Goal: Information Seeking & Learning: Check status

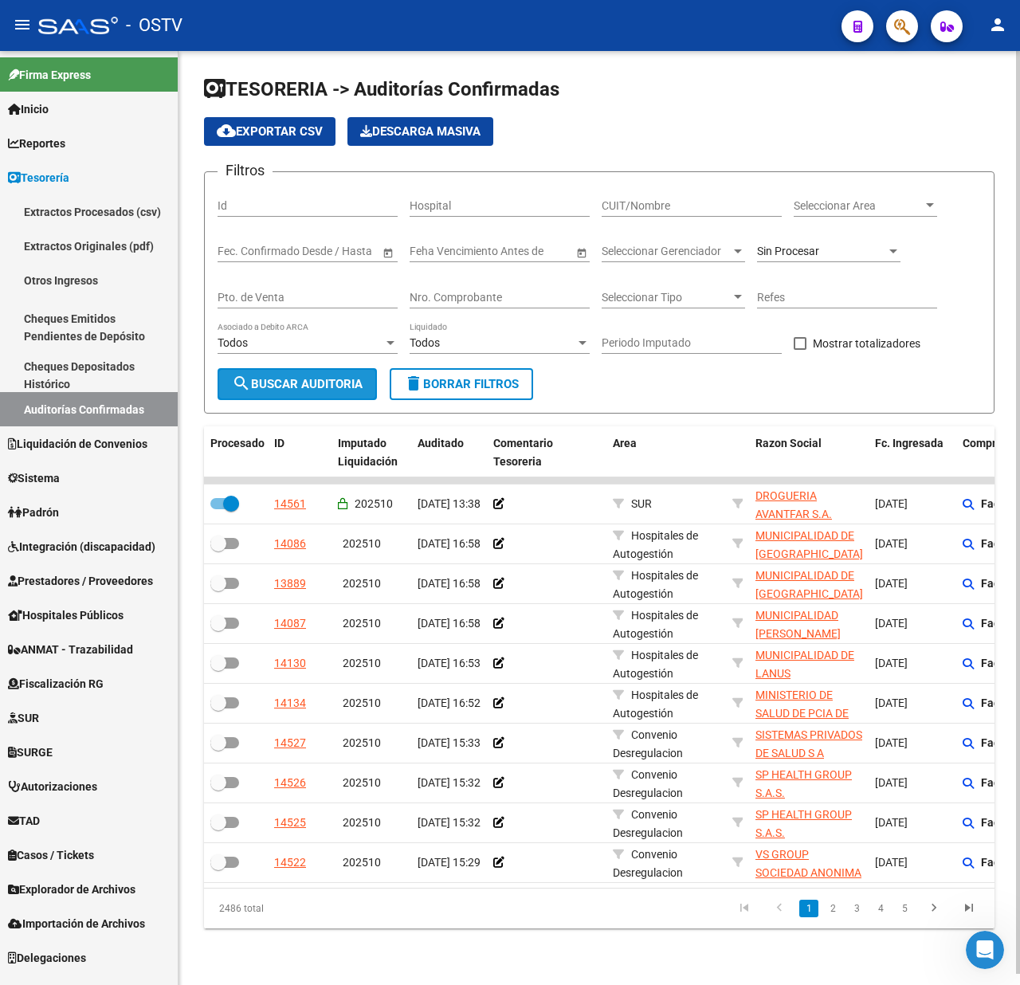
click at [294, 374] on button "search Buscar Auditoria" at bounding box center [297, 384] width 159 height 32
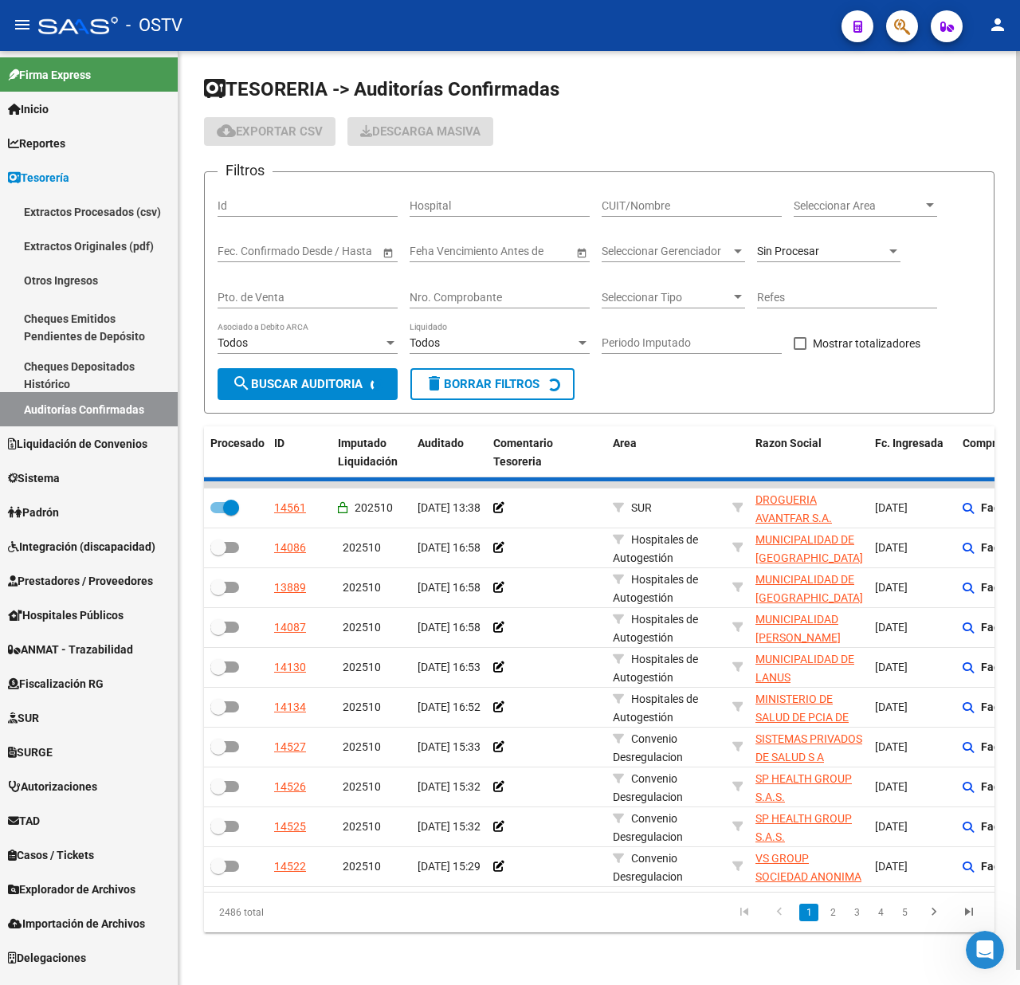
checkbox input "false"
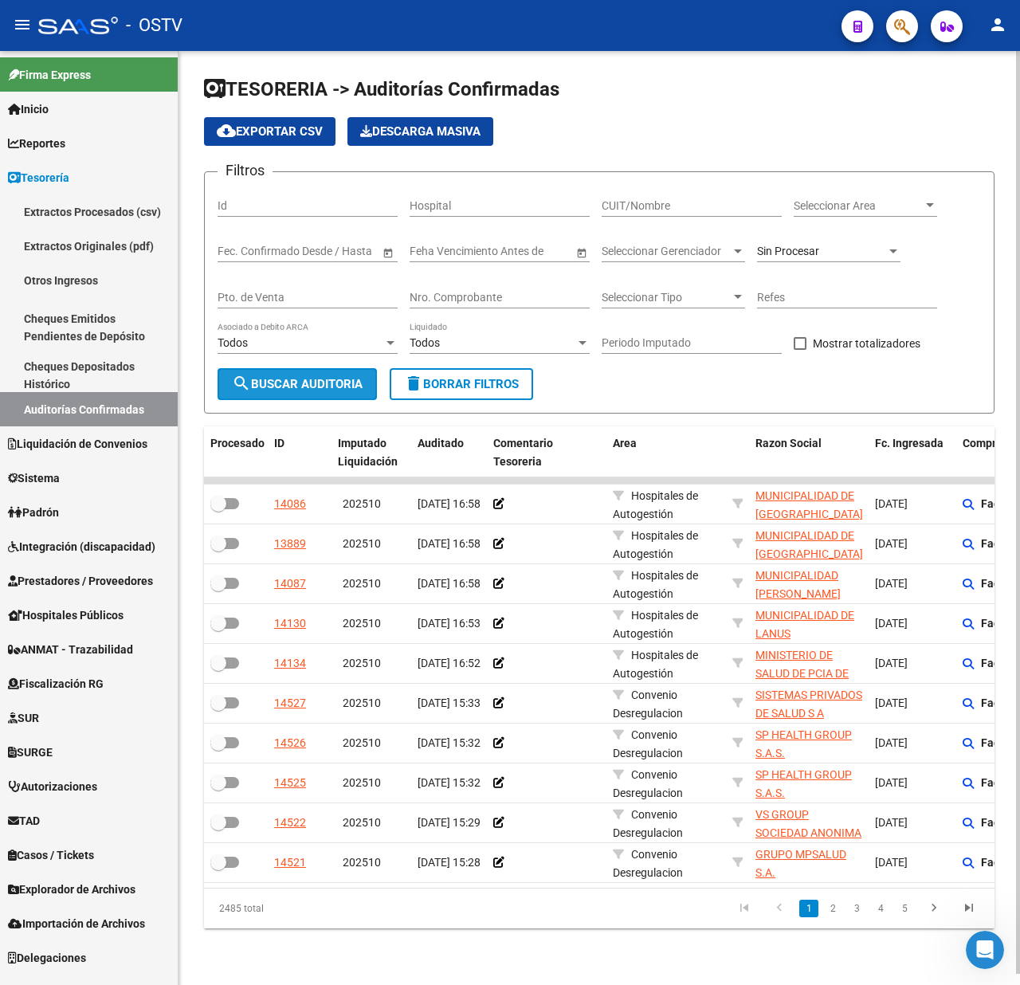
click at [281, 373] on button "search Buscar Auditoria" at bounding box center [297, 384] width 159 height 32
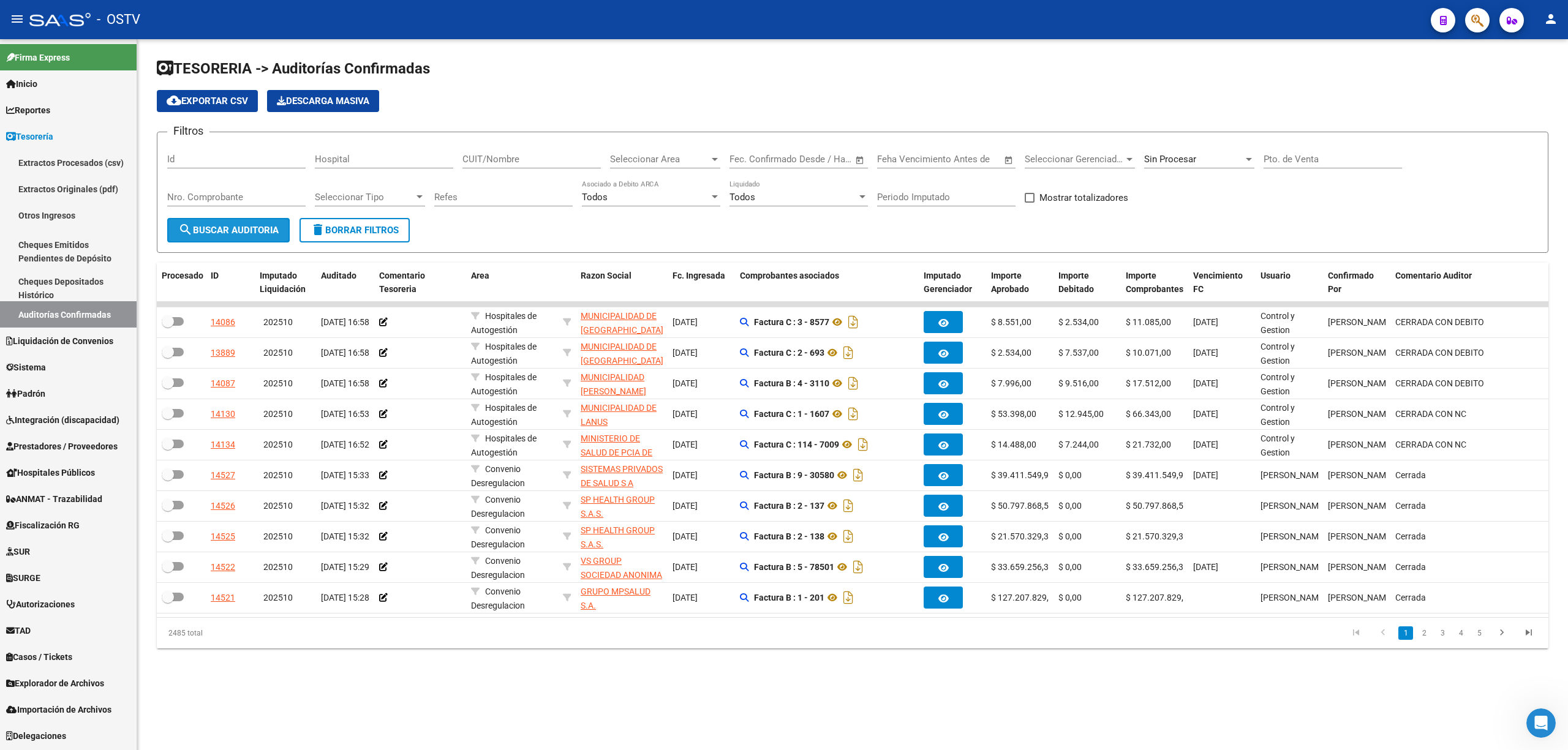
click at [233, 223] on button "search Buscar Auditoria" at bounding box center [228, 231] width 122 height 25
click at [664, 152] on div "Seleccionar Area Seleccionar Area" at bounding box center [665, 155] width 110 height 26
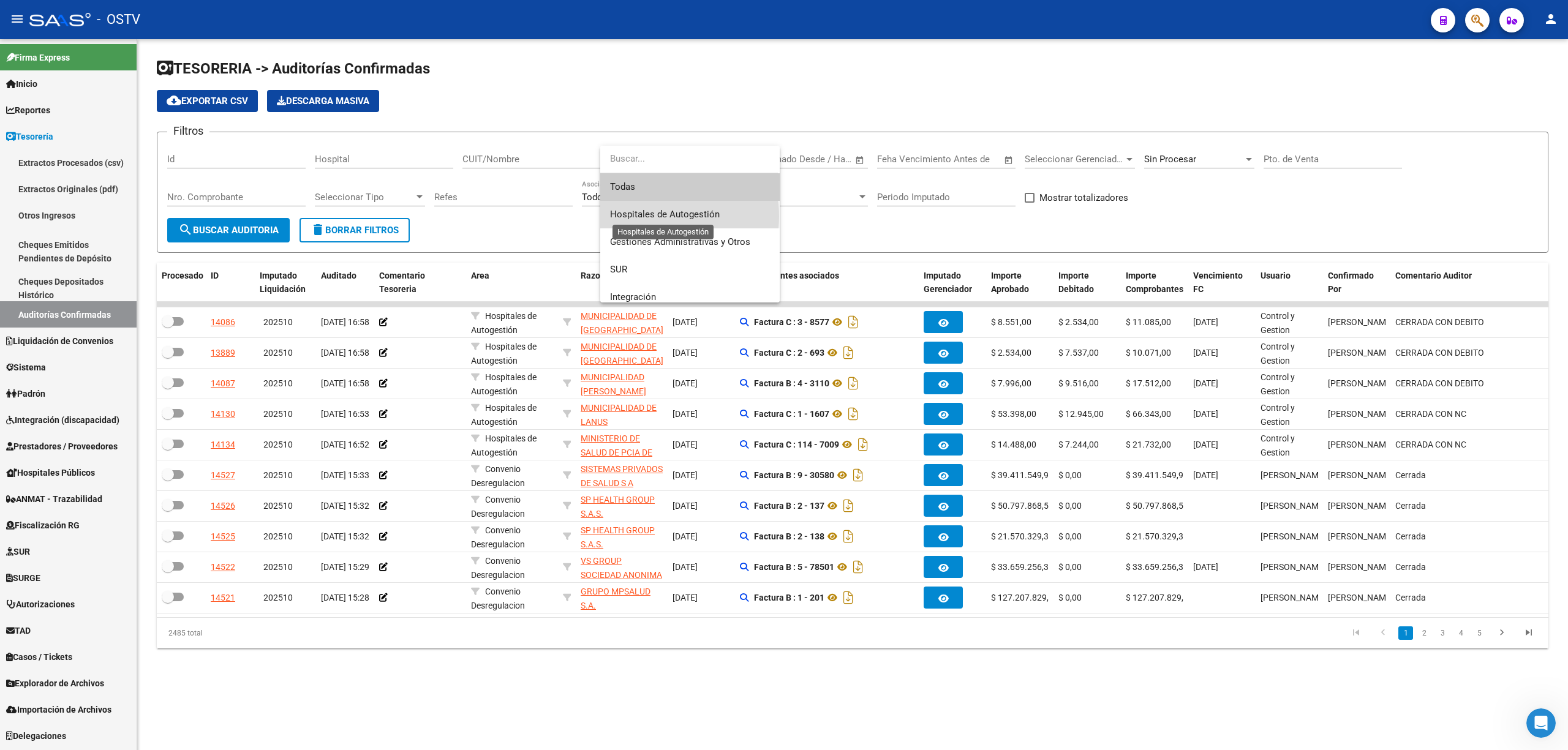
click at [655, 216] on span "Hospitales de Autogestión" at bounding box center [665, 214] width 110 height 11
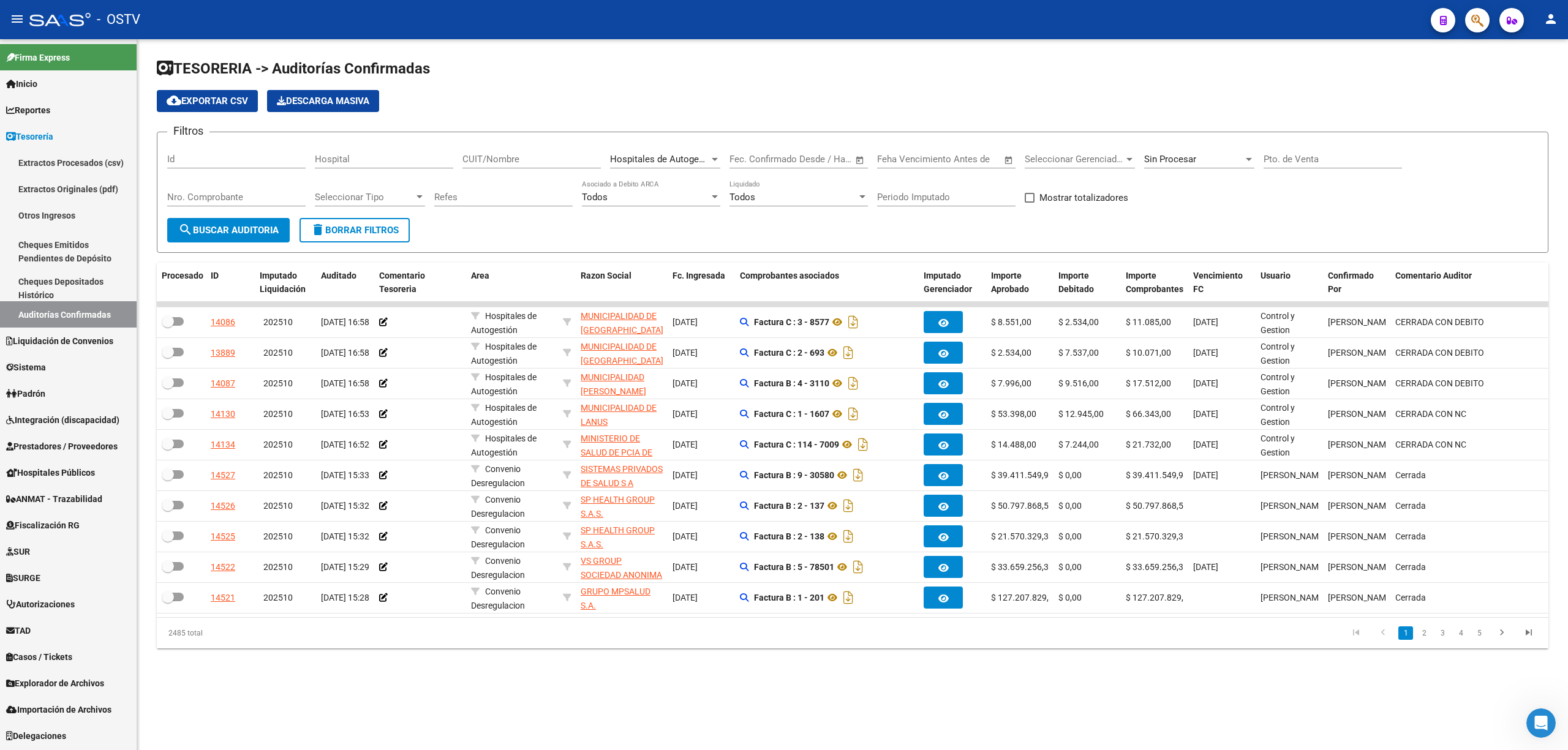
click at [783, 160] on span "Open calendar" at bounding box center [860, 160] width 29 height 29
click at [783, 197] on button "Previous month" at bounding box center [871, 194] width 25 height 25
click at [769, 273] on span "1" at bounding box center [771, 272] width 22 height 22
type input "01/09/2025"
click at [783, 200] on span "Next month" at bounding box center [895, 194] width 25 height 25
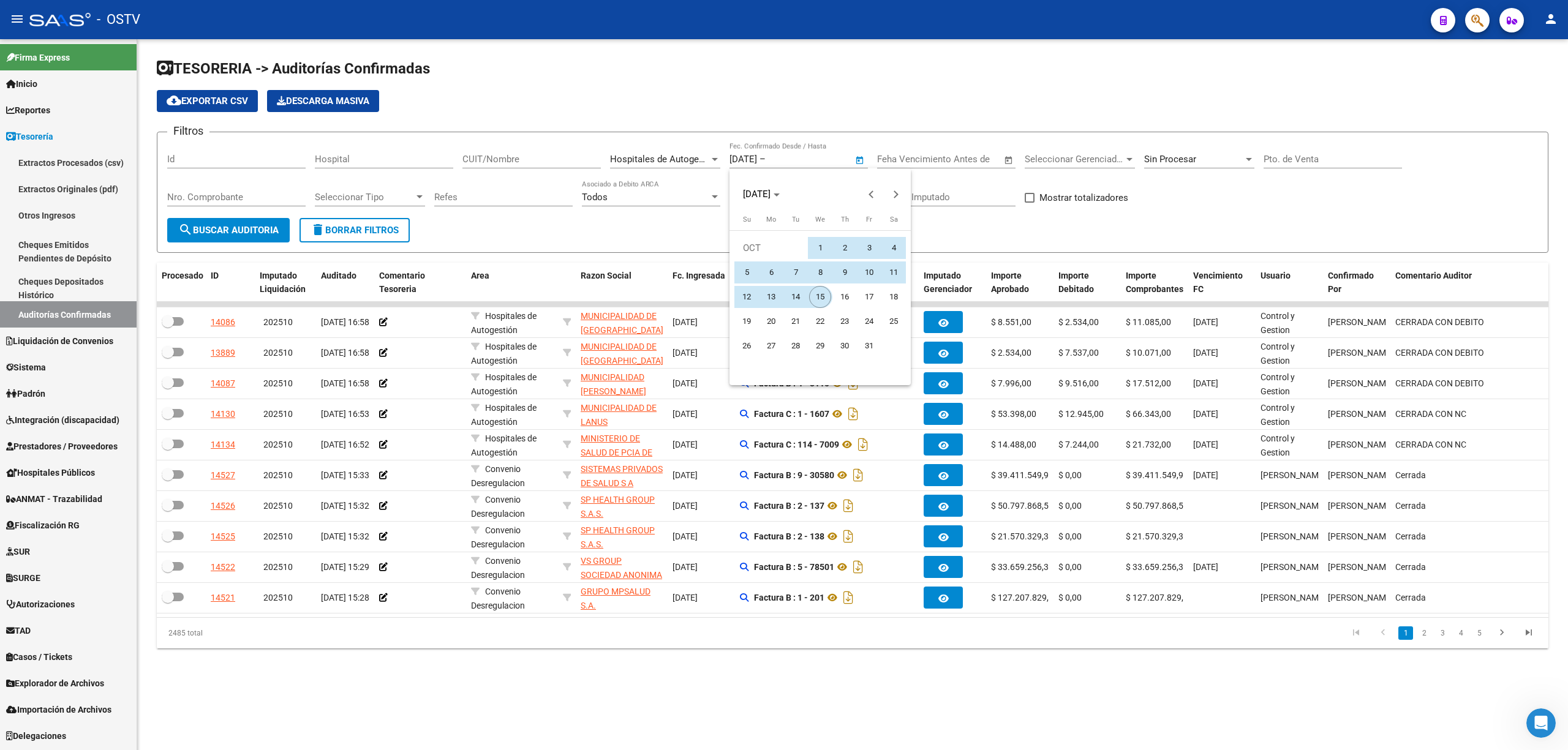
click at [783, 292] on span "15" at bounding box center [820, 297] width 22 height 22
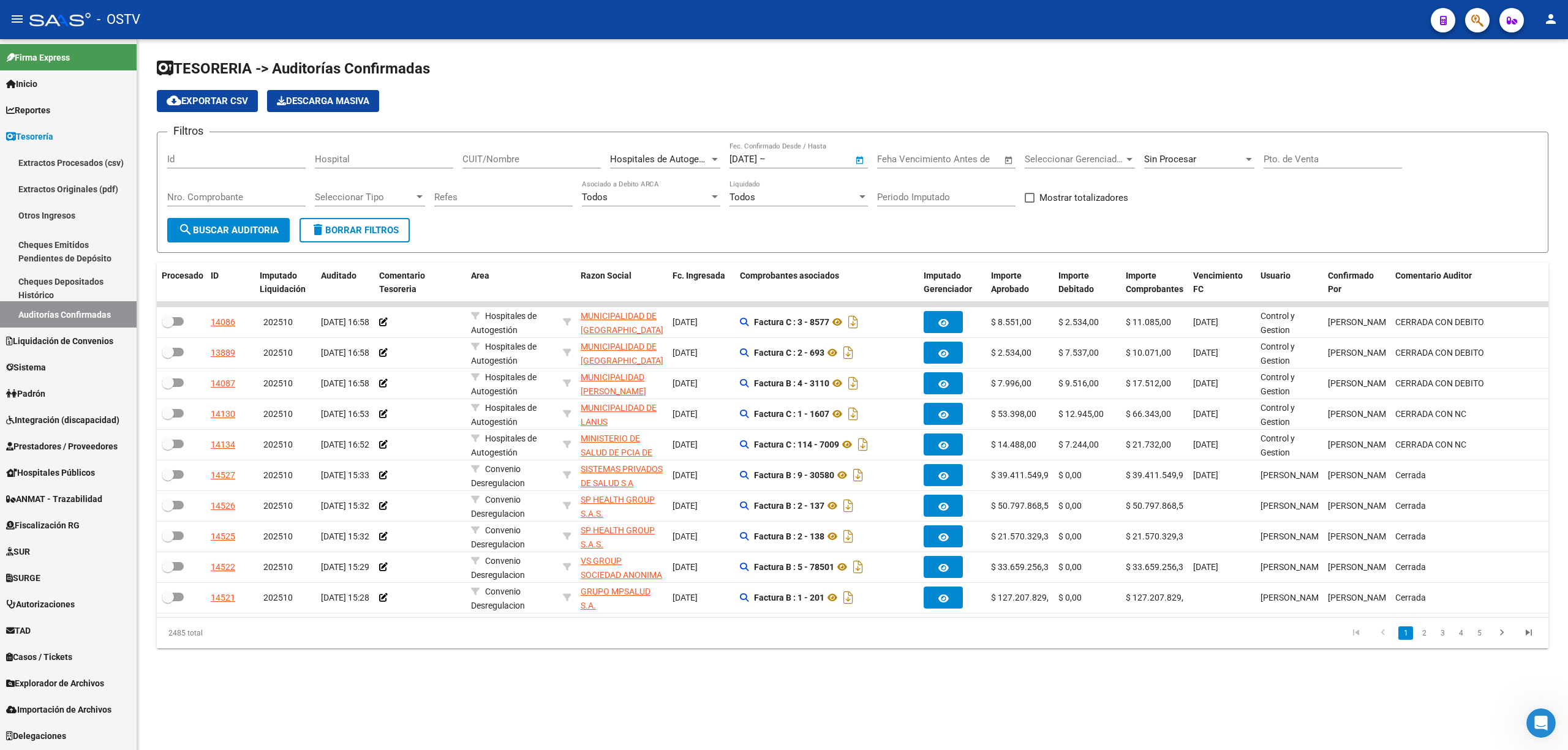
type input "15/10/2025"
click at [223, 226] on span "search Buscar Auditoria" at bounding box center [228, 231] width 101 height 11
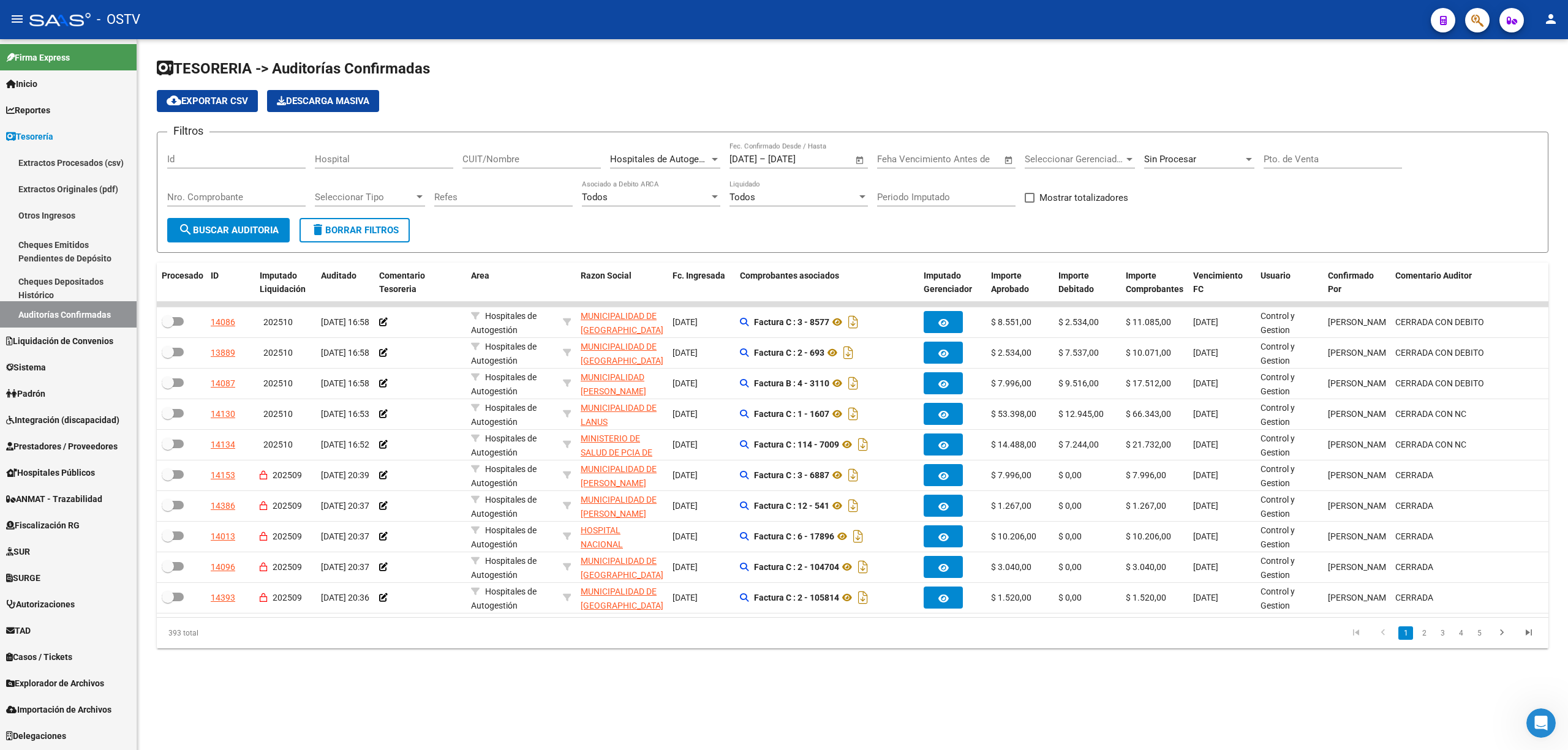
click at [219, 101] on span "cloud_download Exportar CSV" at bounding box center [207, 101] width 81 height 11
click at [240, 231] on span "search Buscar Auditoria" at bounding box center [228, 231] width 101 height 11
click at [219, 231] on span "search Buscar Auditoria" at bounding box center [228, 231] width 101 height 11
click at [363, 234] on span "delete Borrar Filtros" at bounding box center [354, 231] width 88 height 11
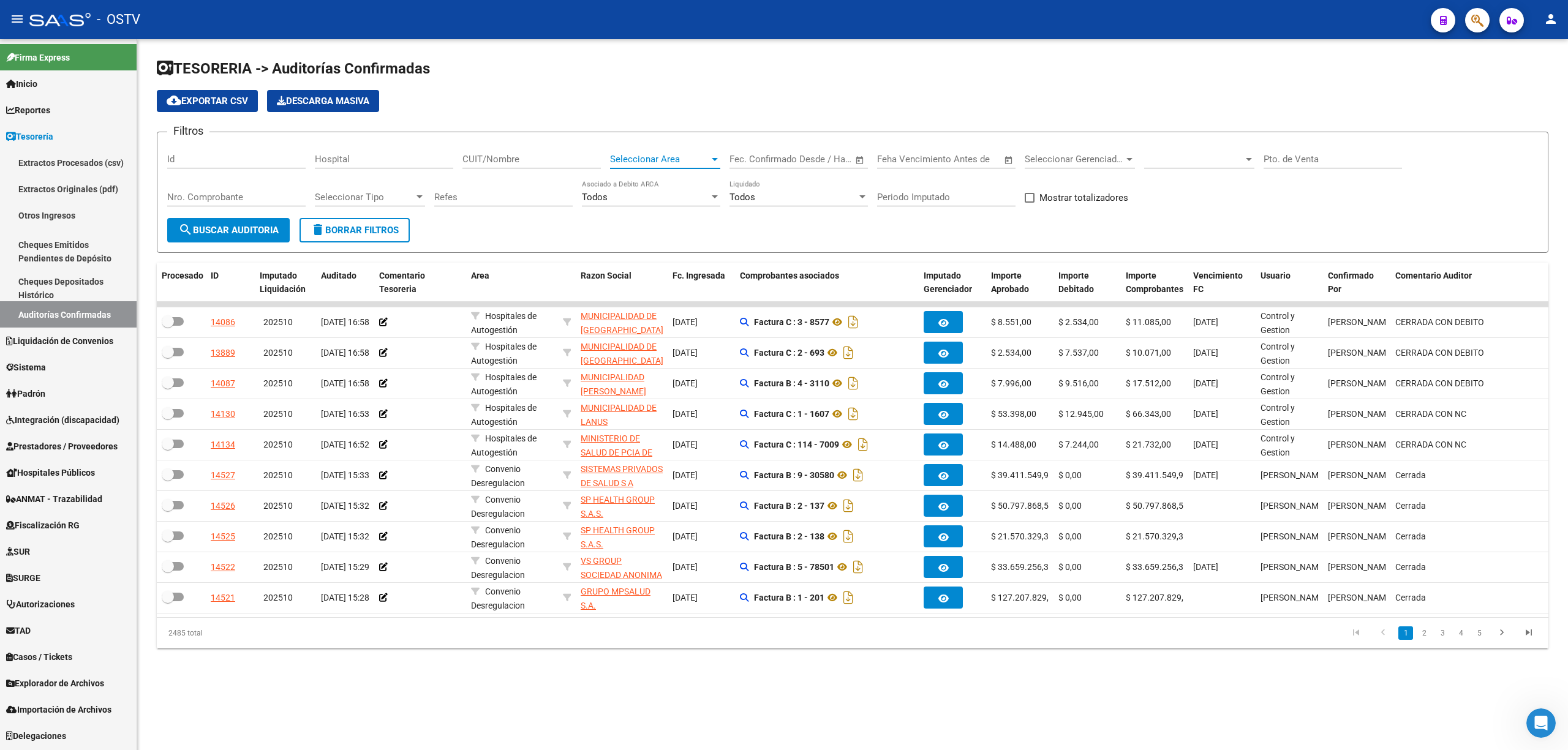
click at [662, 160] on span "Seleccionar Area" at bounding box center [659, 159] width 99 height 11
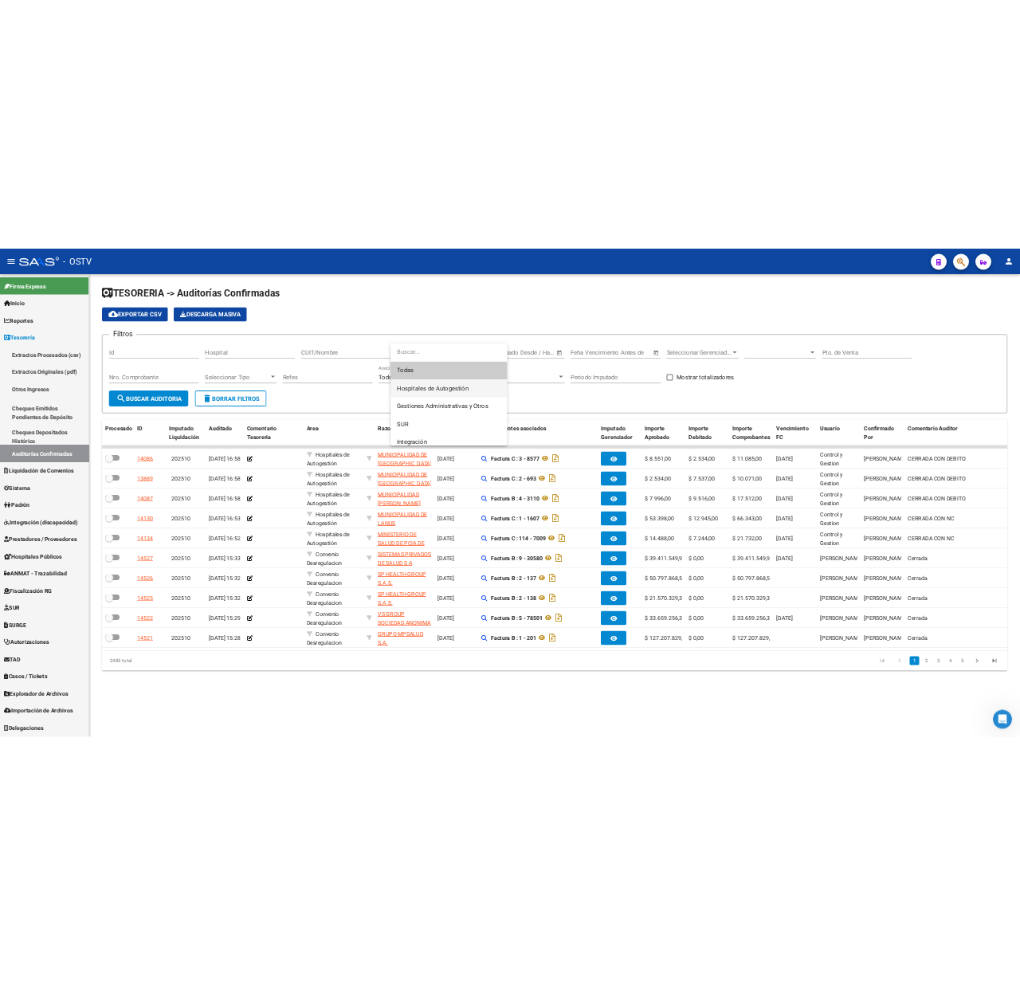
scroll to position [106, 0]
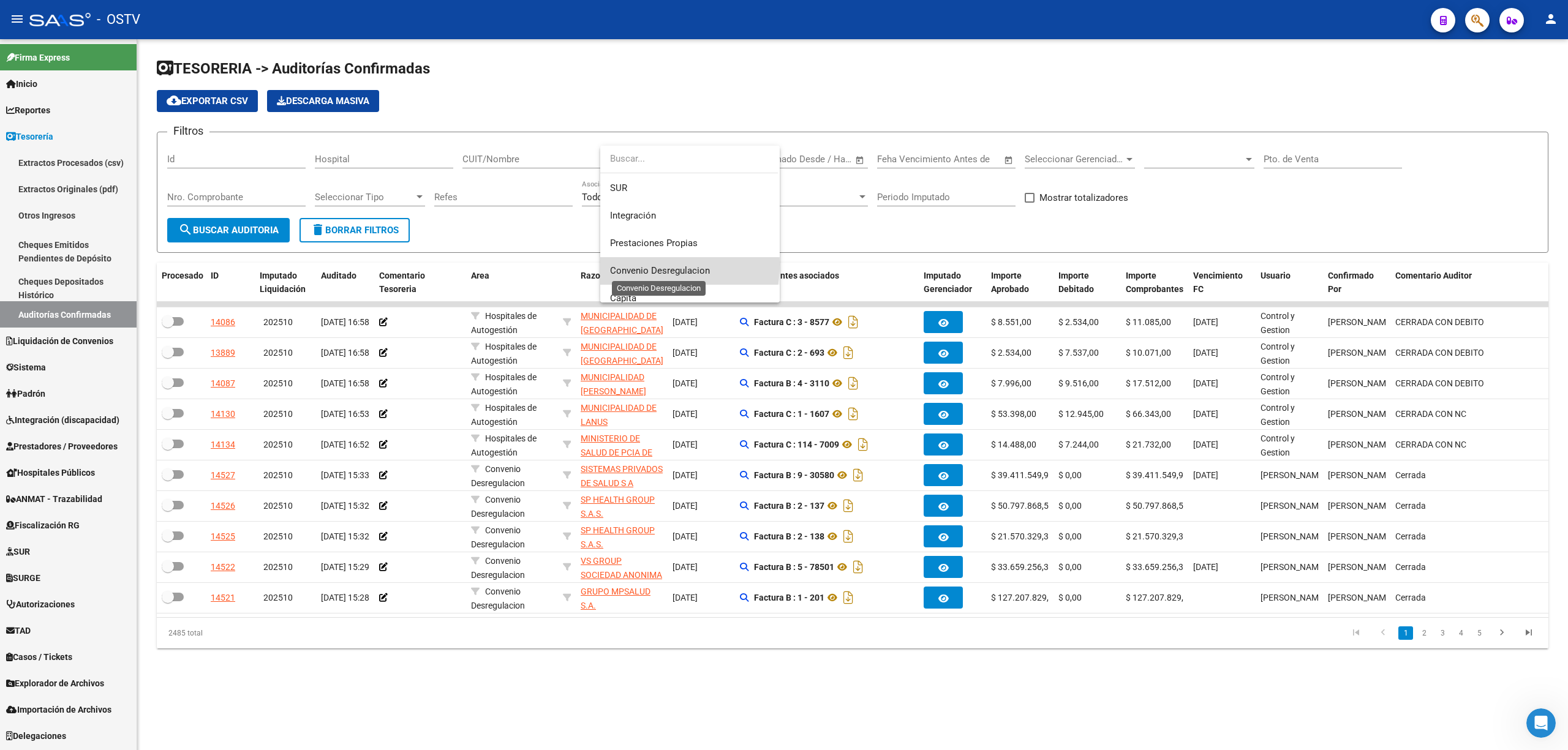
click at [651, 265] on span "Convenio Desregulacion" at bounding box center [660, 270] width 100 height 11
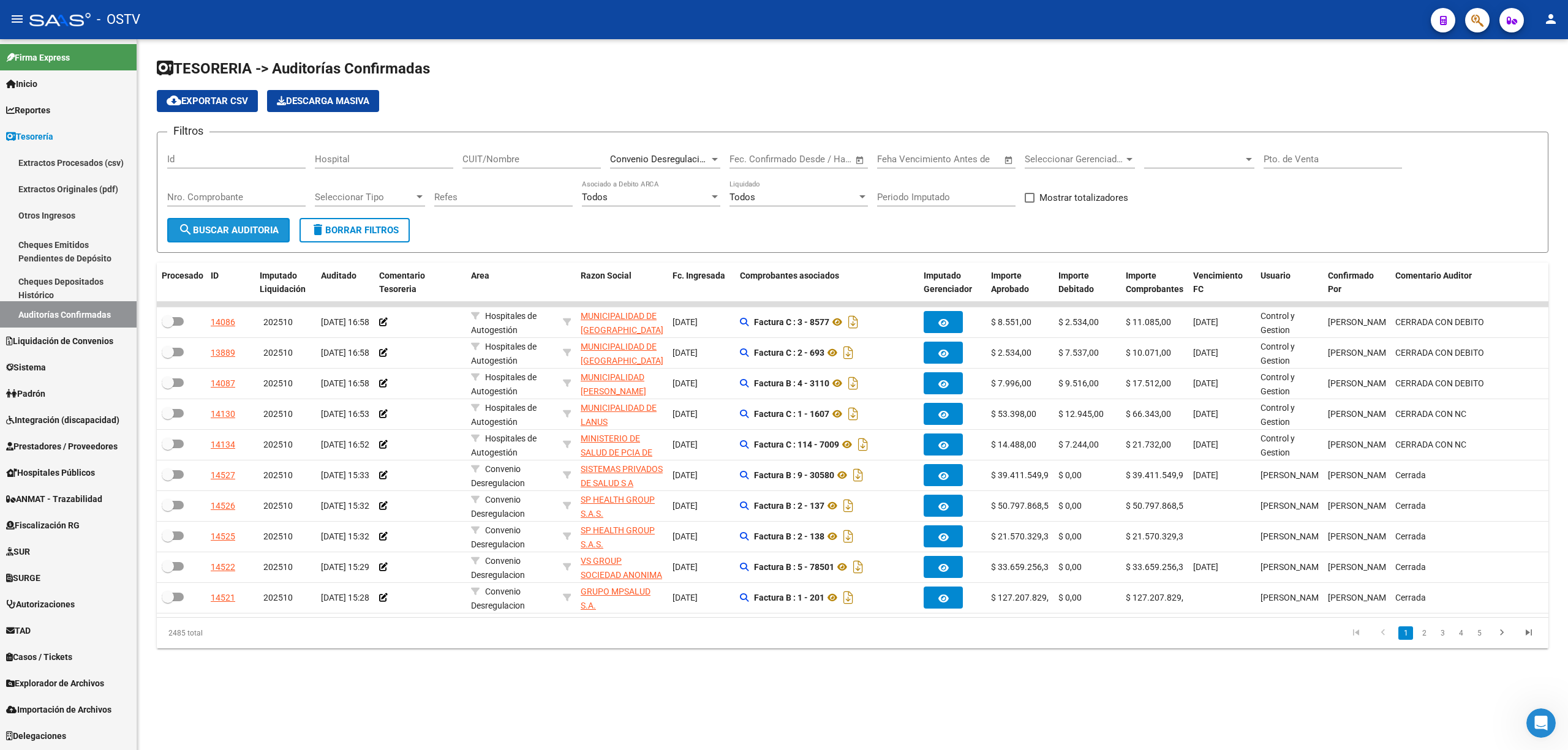
click at [199, 234] on span "search Buscar Auditoria" at bounding box center [228, 231] width 101 height 11
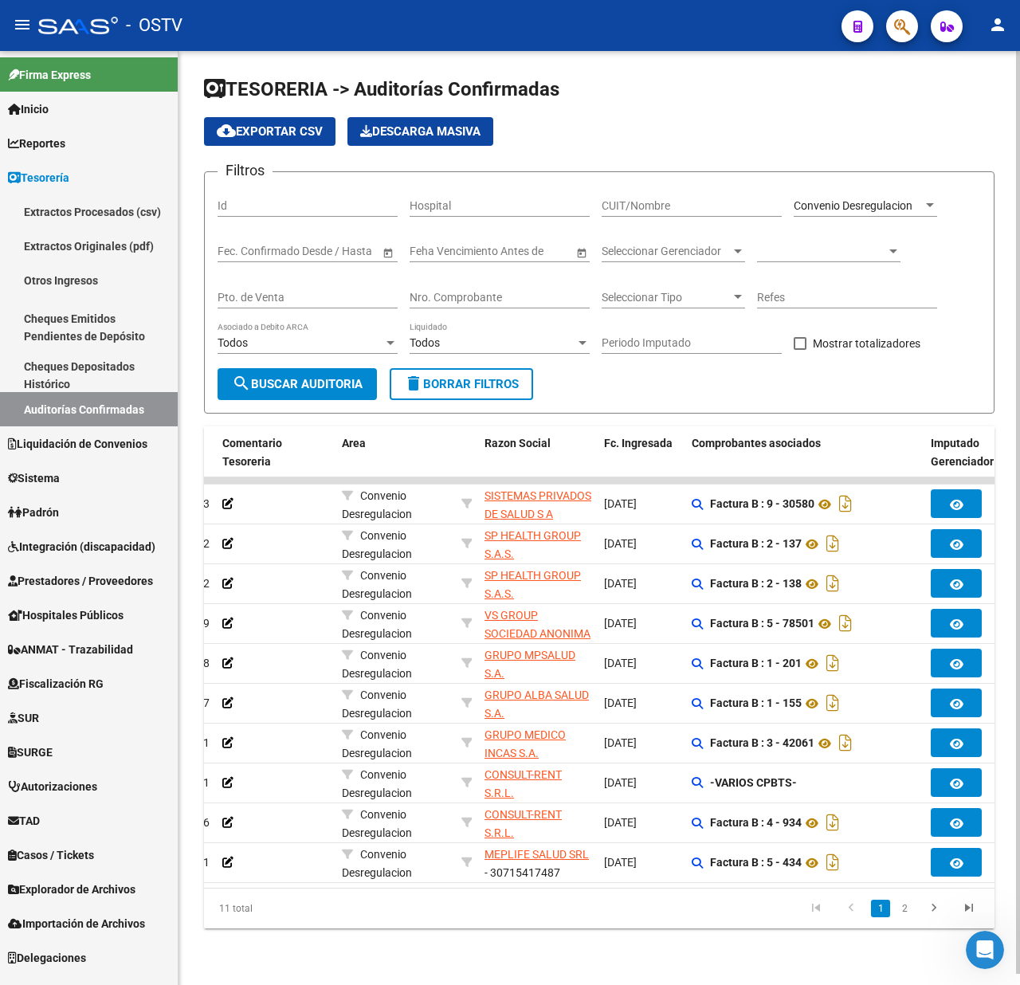
scroll to position [0, 218]
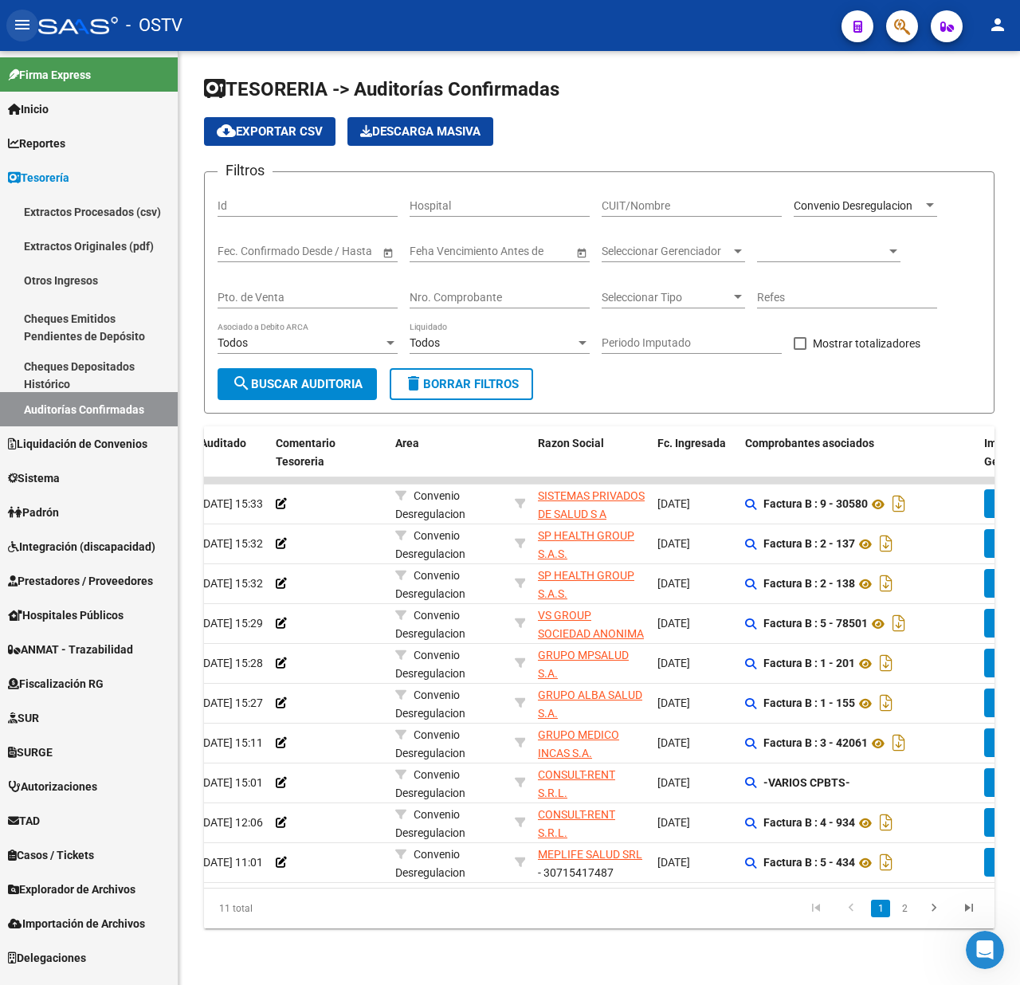
click at [16, 29] on mat-icon "menu" at bounding box center [22, 24] width 19 height 19
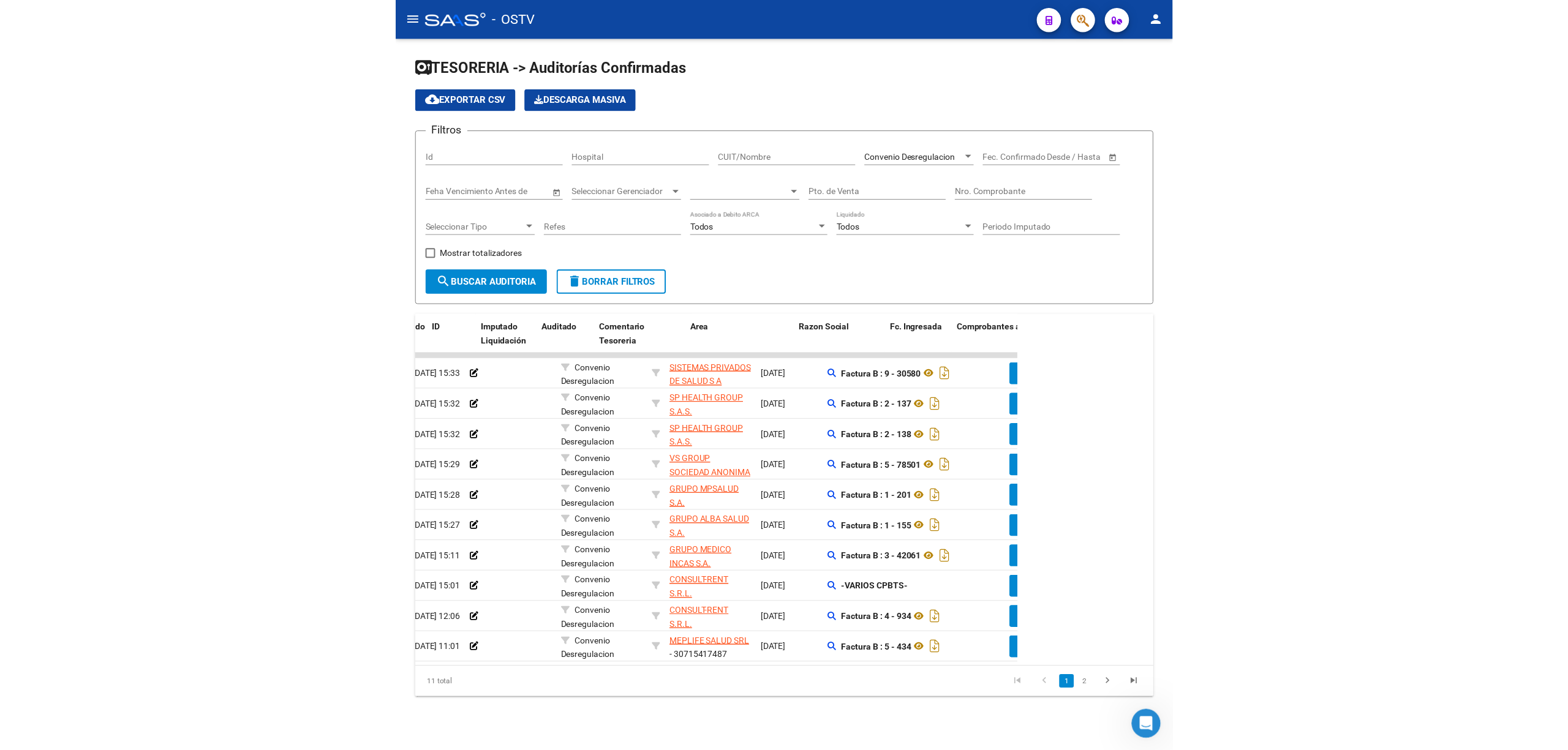
scroll to position [0, 0]
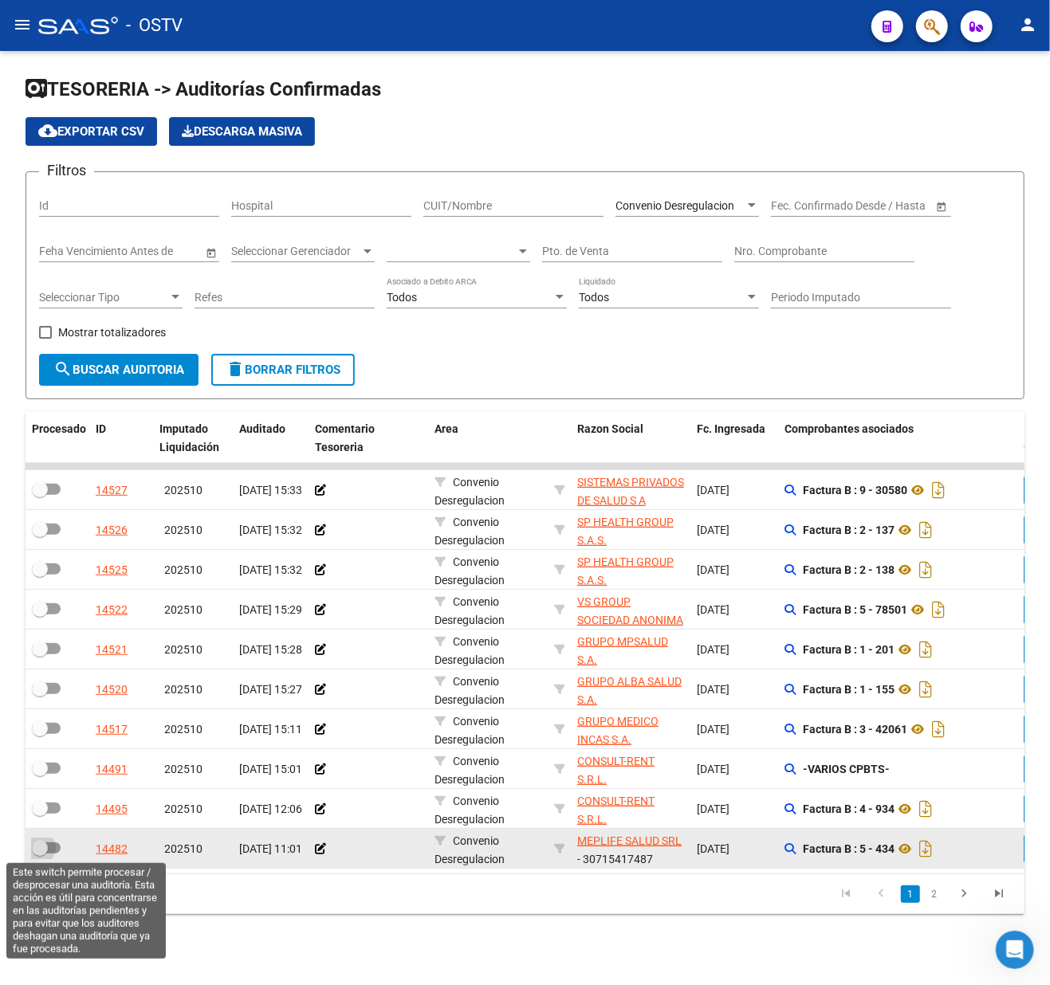
click at [54, 845] on span at bounding box center [46, 848] width 29 height 11
click at [40, 854] on input "checkbox" at bounding box center [39, 854] width 1 height 1
checkbox input "true"
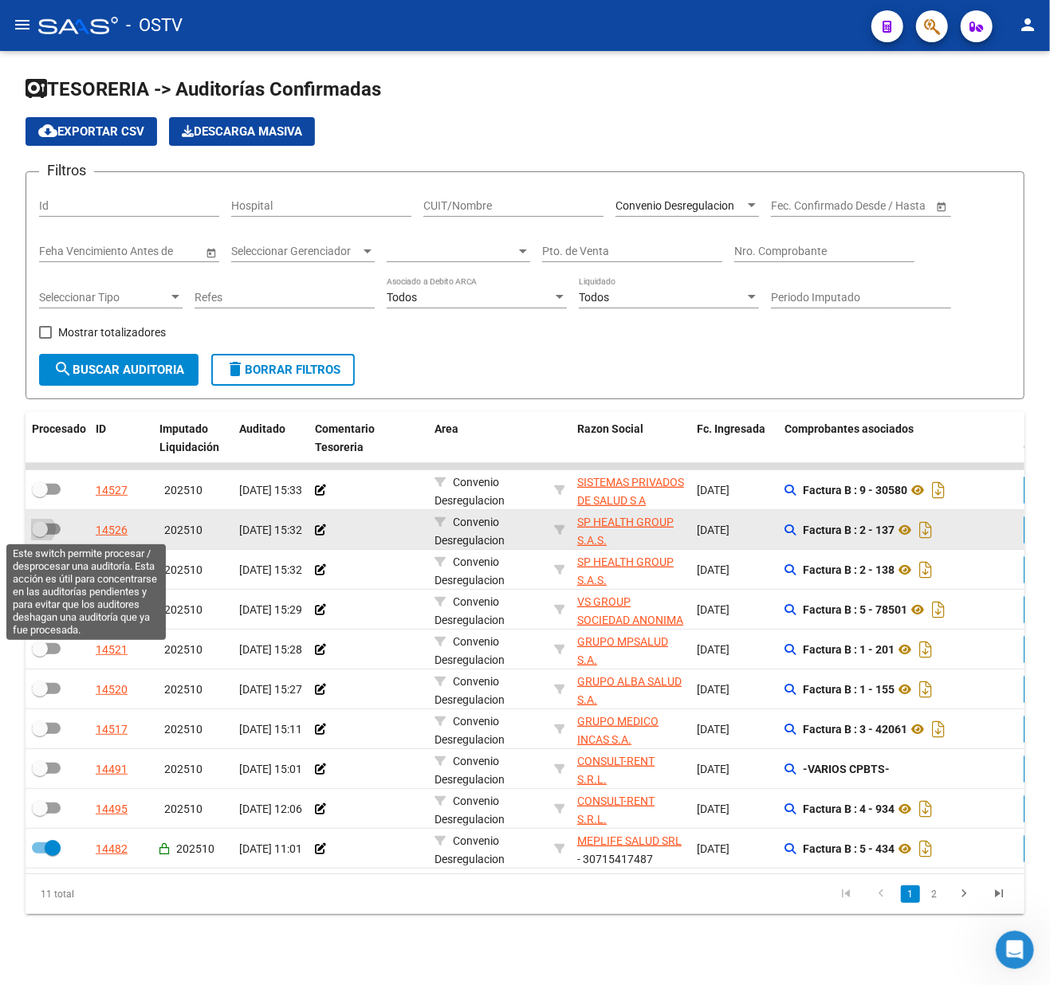
click at [49, 527] on span at bounding box center [46, 529] width 29 height 11
click at [40, 535] on input "checkbox" at bounding box center [39, 535] width 1 height 1
checkbox input "true"
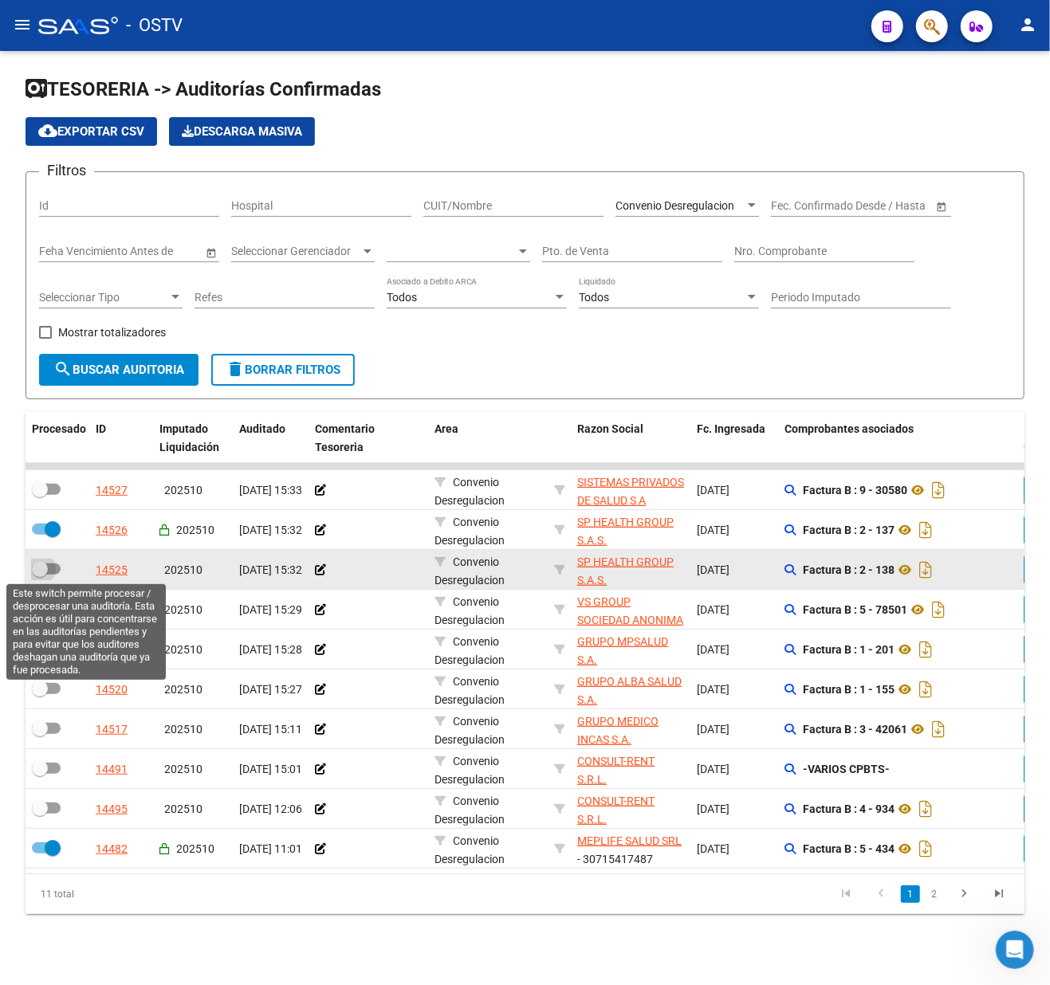
click at [54, 574] on span at bounding box center [46, 569] width 29 height 11
click at [40, 575] on input "checkbox" at bounding box center [39, 575] width 1 height 1
checkbox input "true"
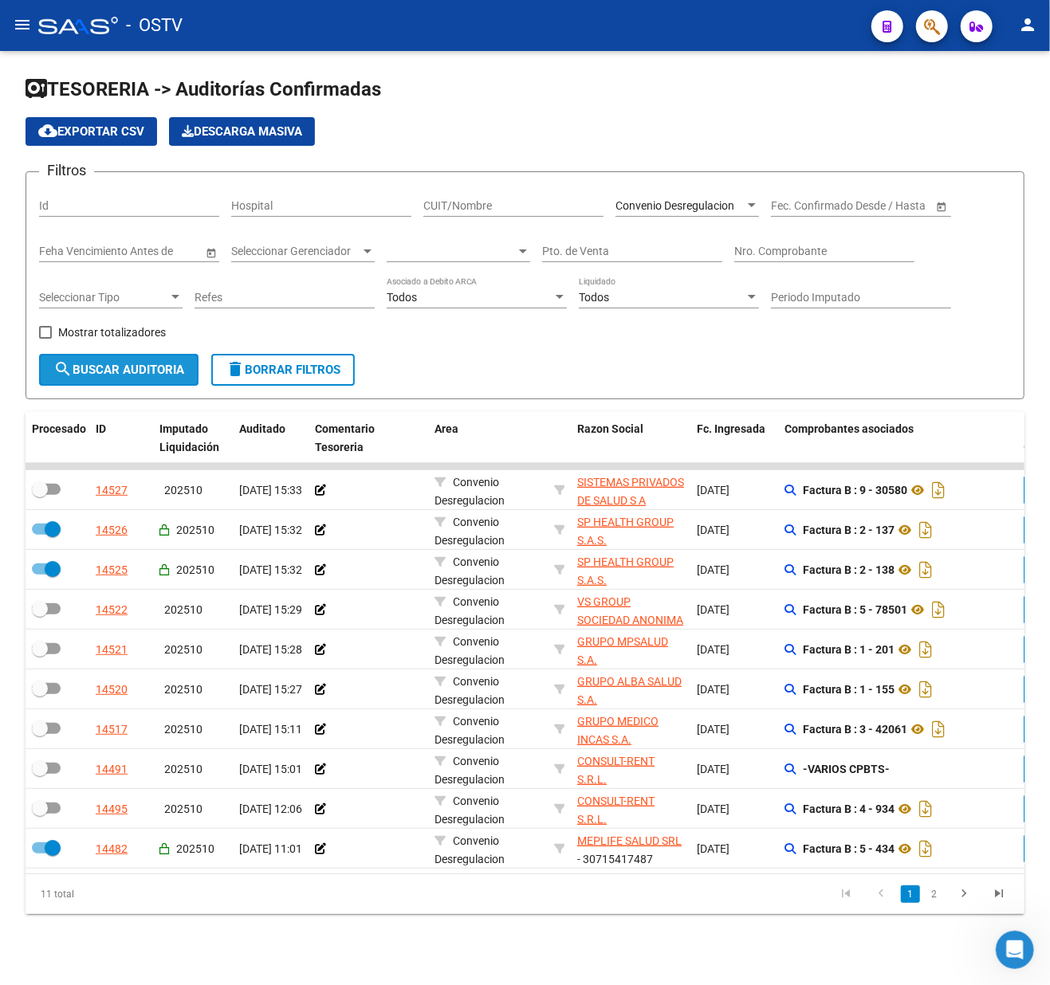
click at [160, 363] on span "search Buscar Auditoria" at bounding box center [118, 370] width 131 height 14
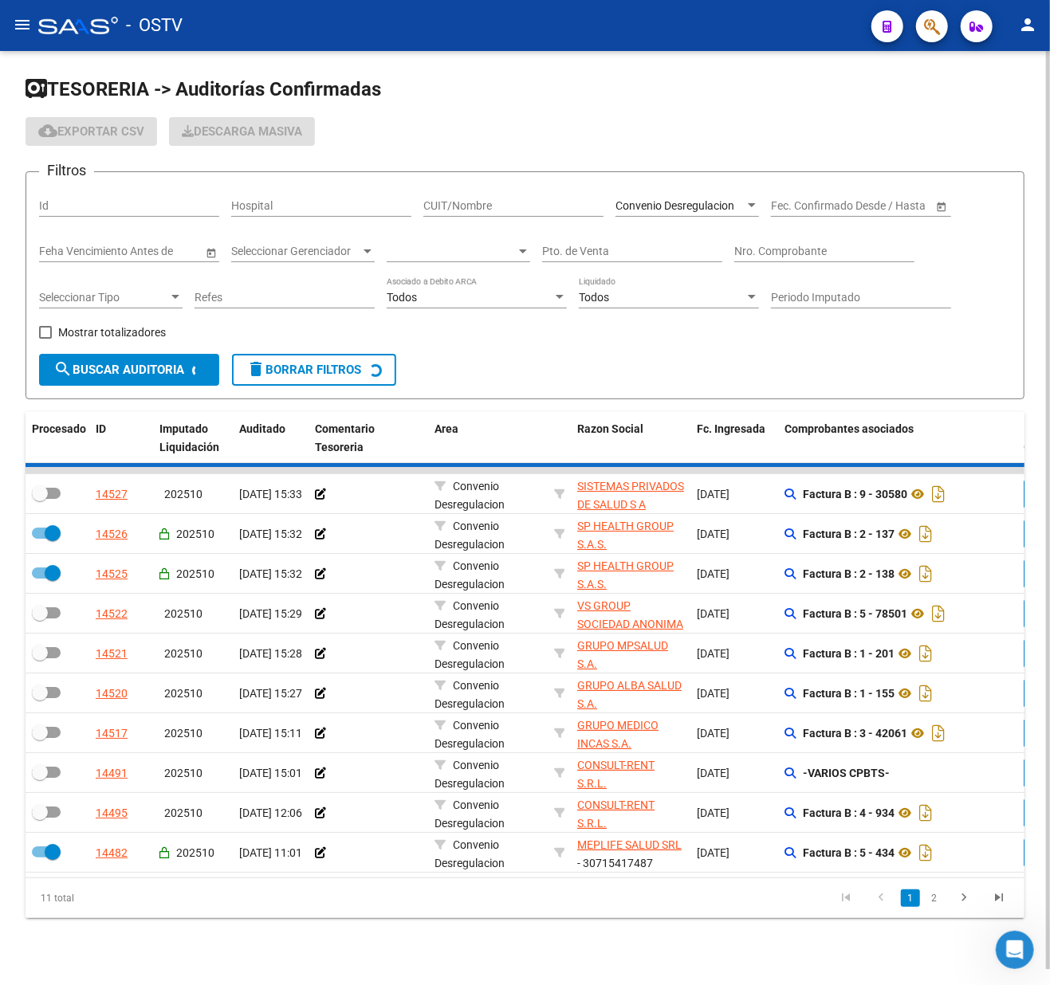
checkbox input "false"
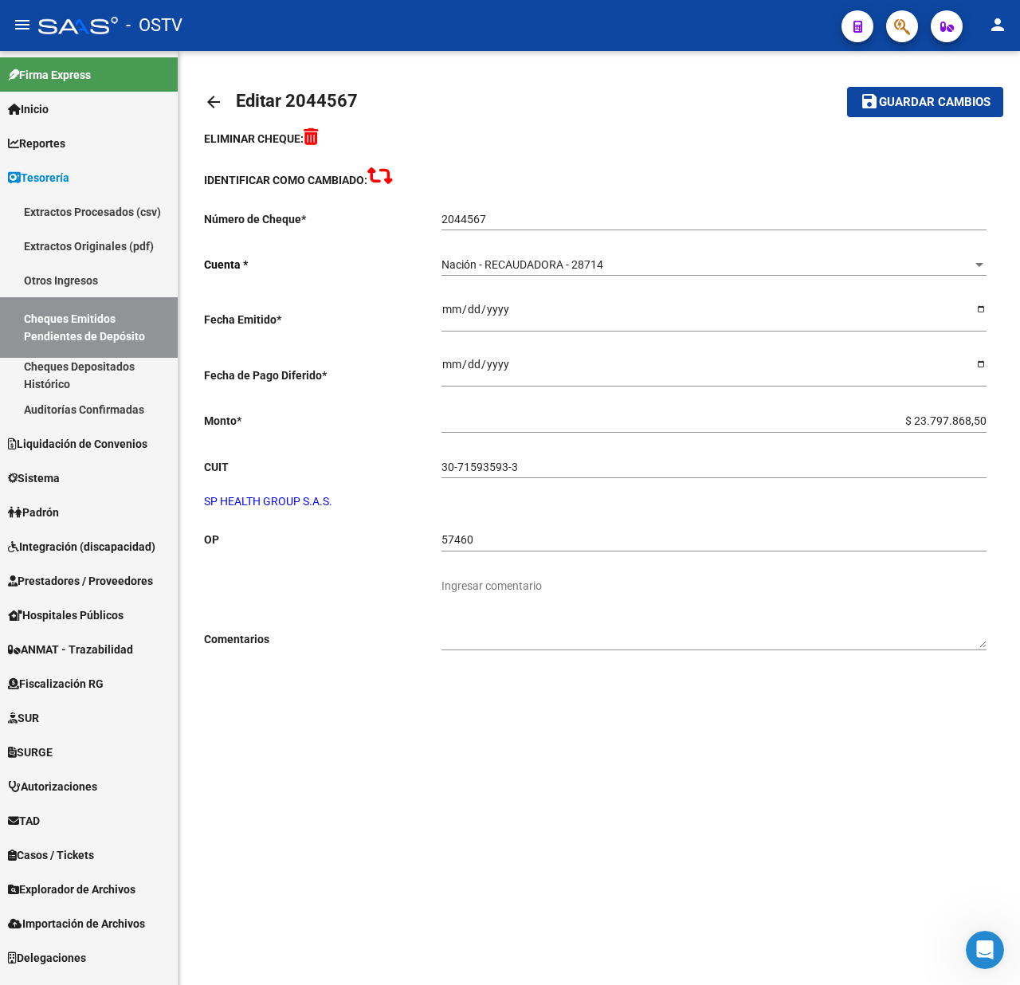
click at [206, 106] on mat-icon "arrow_back" at bounding box center [213, 101] width 19 height 19
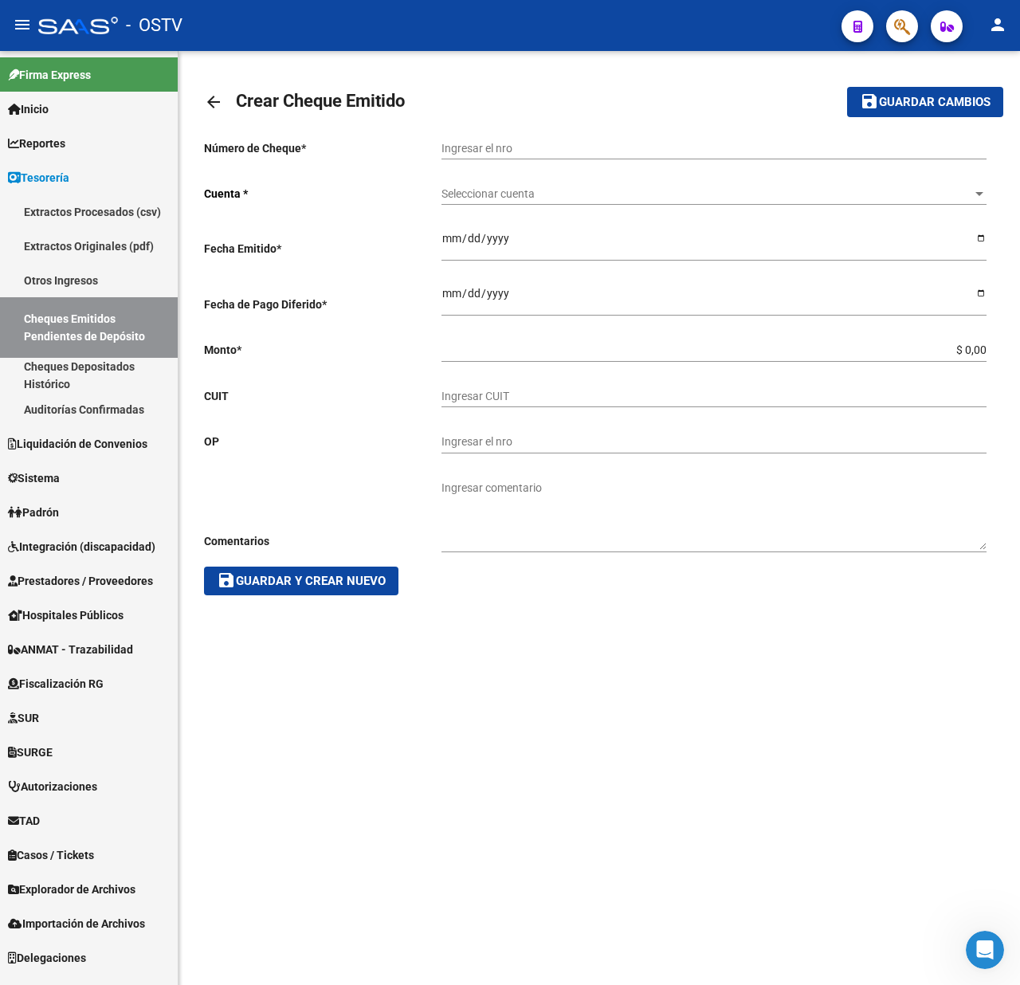
click at [218, 92] on mat-icon "arrow_back" at bounding box center [213, 101] width 19 height 19
